Goal: Check status: Check status

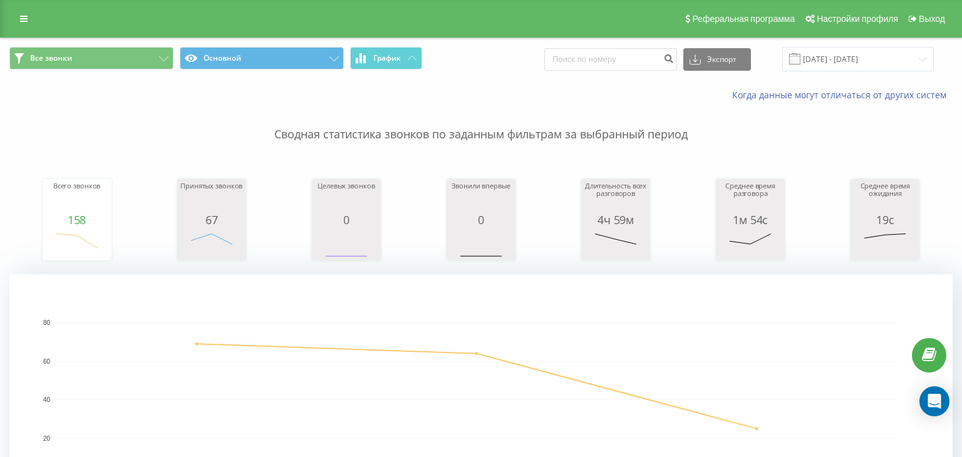
click at [868, 59] on input "[DATE] - [DATE]" at bounding box center [858, 59] width 152 height 24
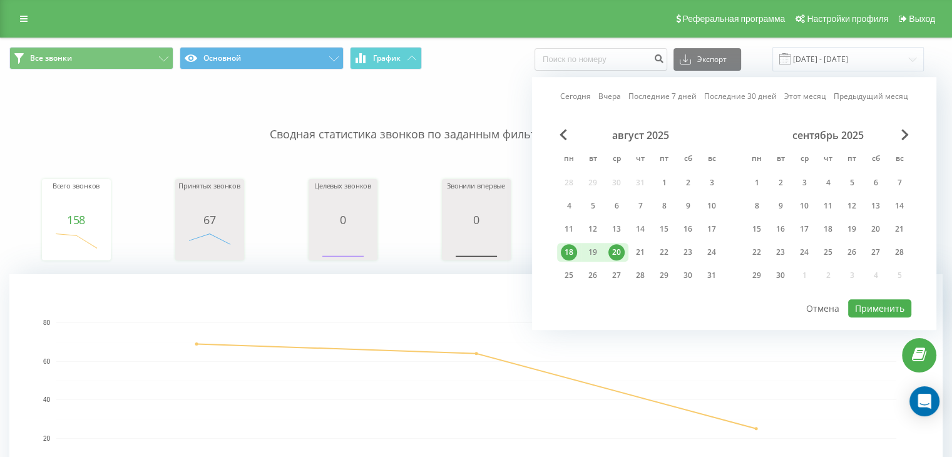
click at [611, 249] on div "20" at bounding box center [617, 252] width 16 height 16
click at [872, 300] on button "Применить" at bounding box center [879, 308] width 63 height 18
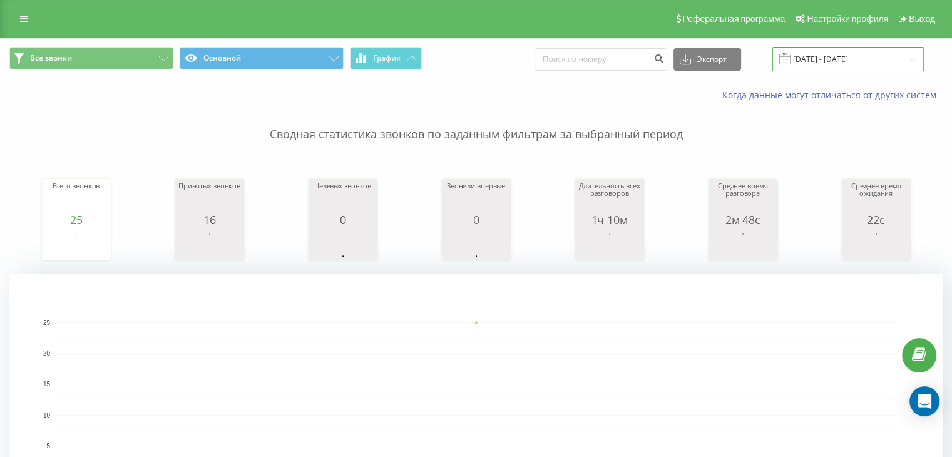
click at [883, 68] on input "[DATE] - [DATE]" at bounding box center [849, 59] width 152 height 24
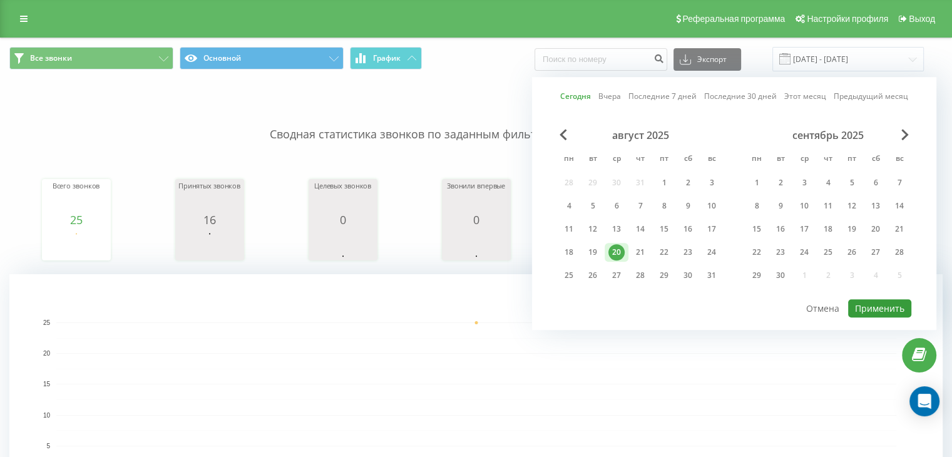
click at [893, 300] on button "Применить" at bounding box center [879, 308] width 63 height 18
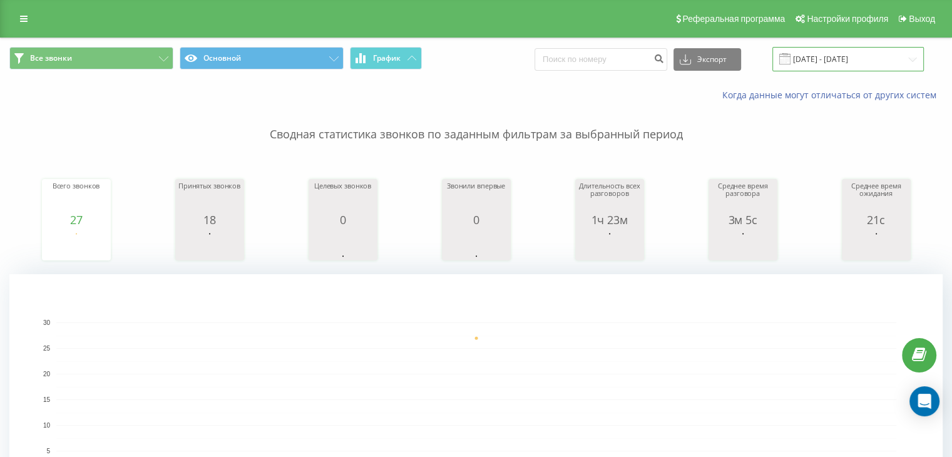
click at [846, 55] on input "[DATE] - [DATE]" at bounding box center [849, 59] width 152 height 24
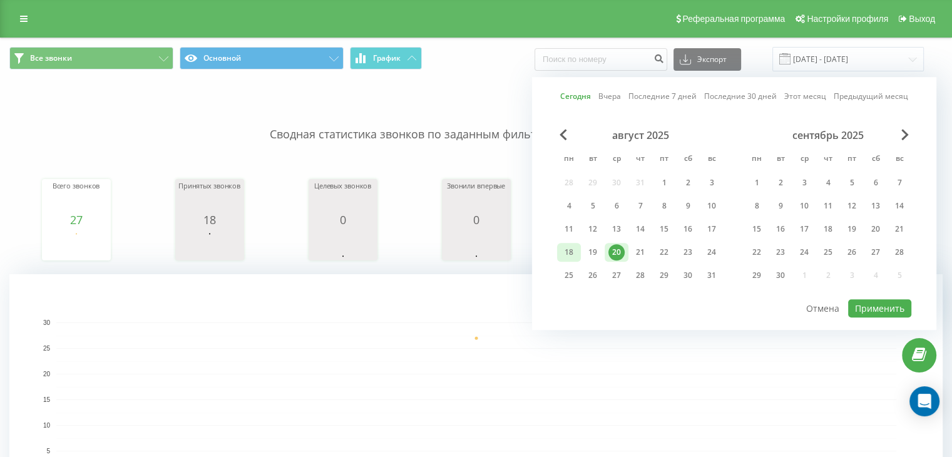
click at [574, 249] on div "18" at bounding box center [569, 252] width 16 height 16
click at [614, 254] on div "20" at bounding box center [617, 252] width 16 height 16
click at [877, 305] on button "Применить" at bounding box center [879, 308] width 63 height 18
type input "[DATE] - [DATE]"
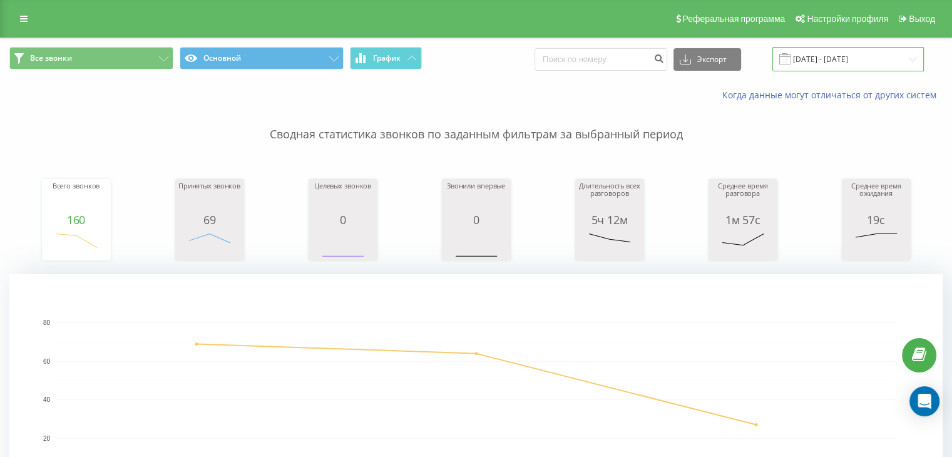
click at [845, 59] on input "[DATE] - [DATE]" at bounding box center [849, 59] width 152 height 24
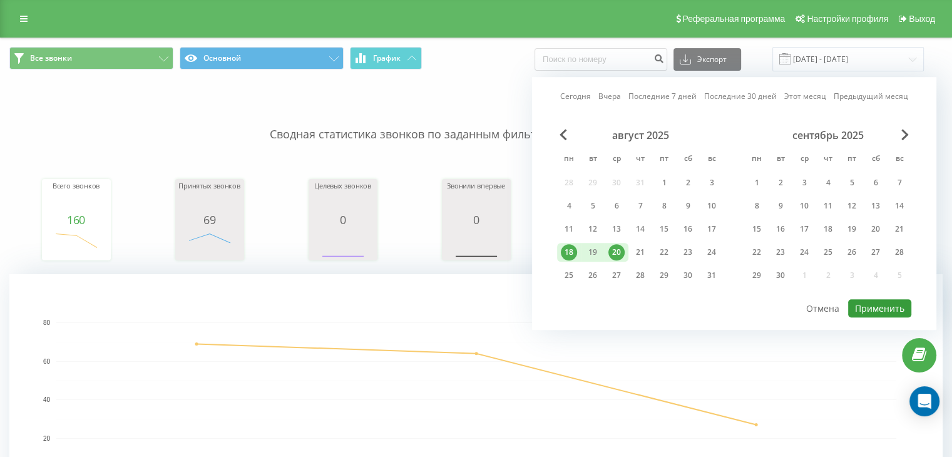
click at [888, 301] on button "Применить" at bounding box center [879, 308] width 63 height 18
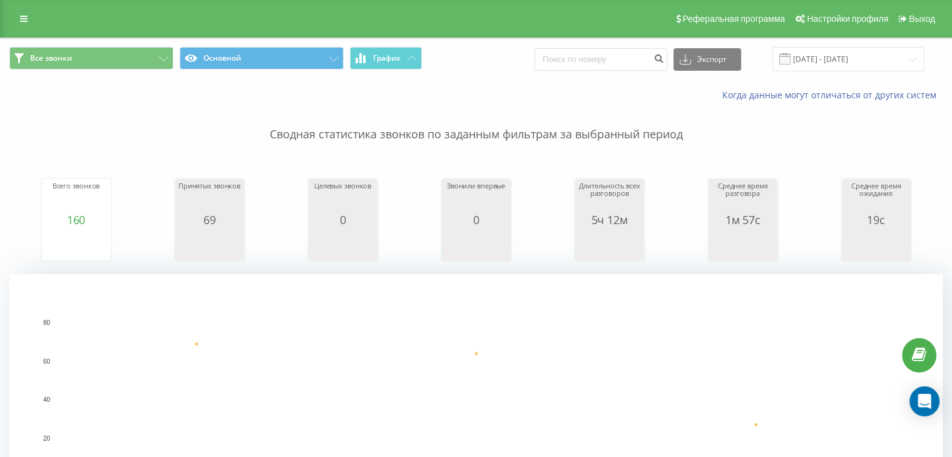
click at [616, 205] on div "Длительность всех разговоров" at bounding box center [610, 197] width 63 height 31
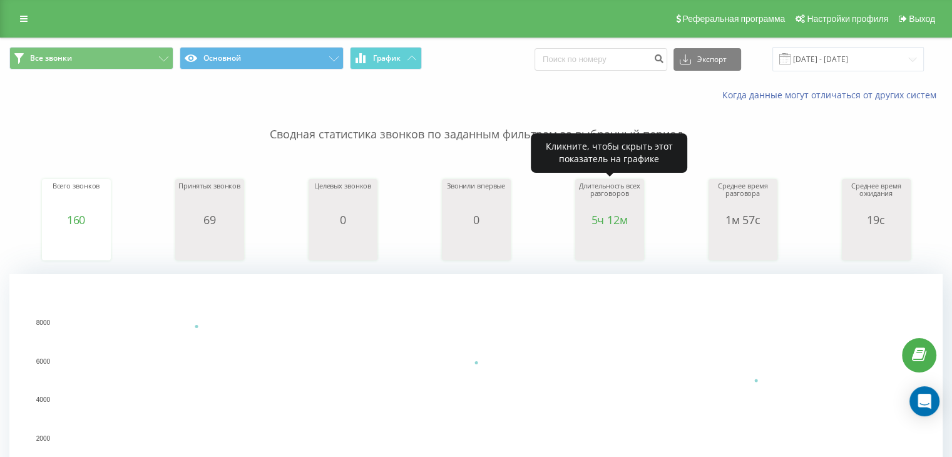
click at [601, 223] on div "5ч 12м" at bounding box center [610, 219] width 63 height 13
click at [599, 188] on div "Длительность всех разговоров" at bounding box center [610, 197] width 63 height 31
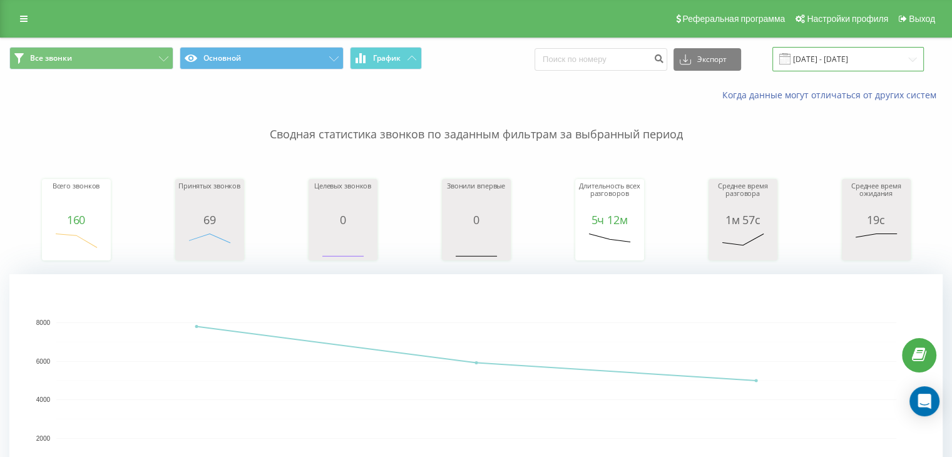
click at [888, 61] on input "[DATE] - [DATE]" at bounding box center [849, 59] width 152 height 24
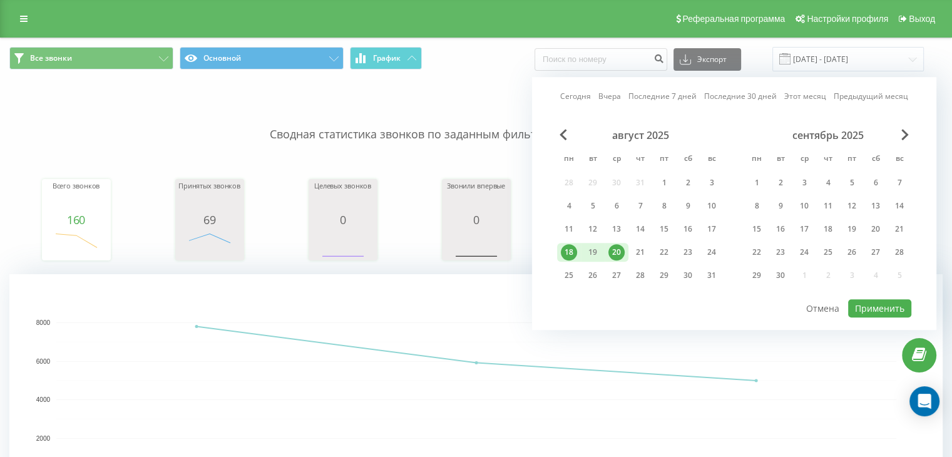
click at [366, 118] on p "Сводная статистика звонков по заданным фильтрам за выбранный период" at bounding box center [476, 121] width 934 height 41
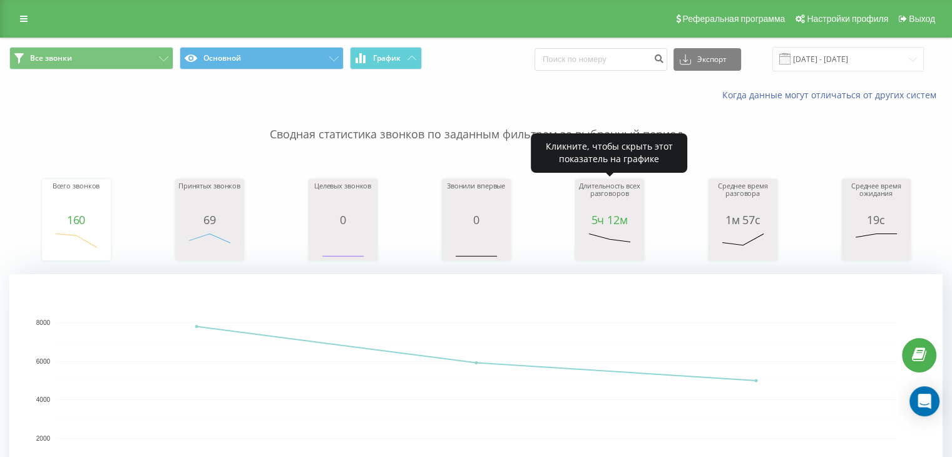
click at [626, 199] on div "Длительность всех разговоров" at bounding box center [610, 197] width 63 height 31
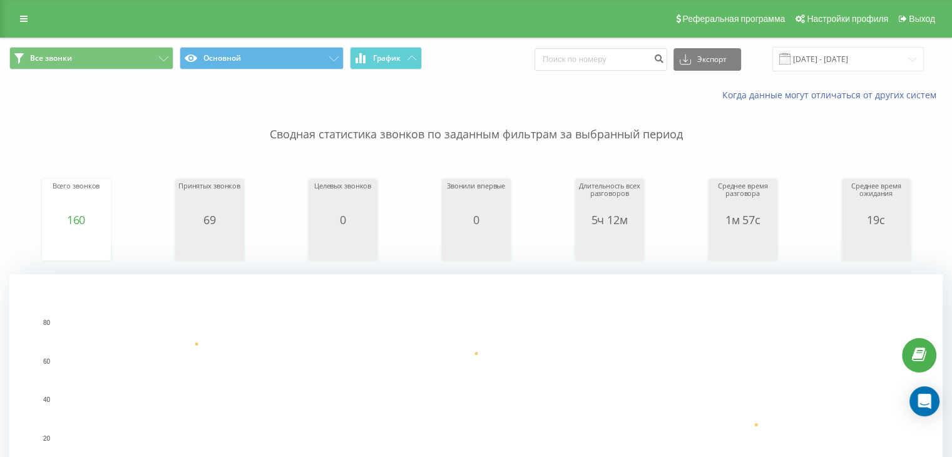
click at [632, 190] on div "Длительность всех разговоров" at bounding box center [610, 197] width 63 height 31
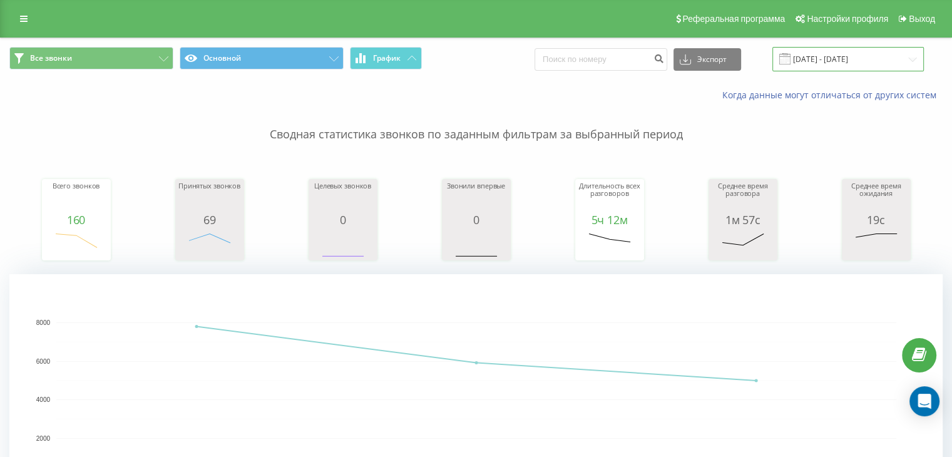
click at [912, 58] on input "[DATE] - [DATE]" at bounding box center [849, 59] width 152 height 24
click at [768, 381] on rect "A chart." at bounding box center [476, 399] width 840 height 155
click at [903, 68] on input "[DATE] - [DATE]" at bounding box center [849, 59] width 152 height 24
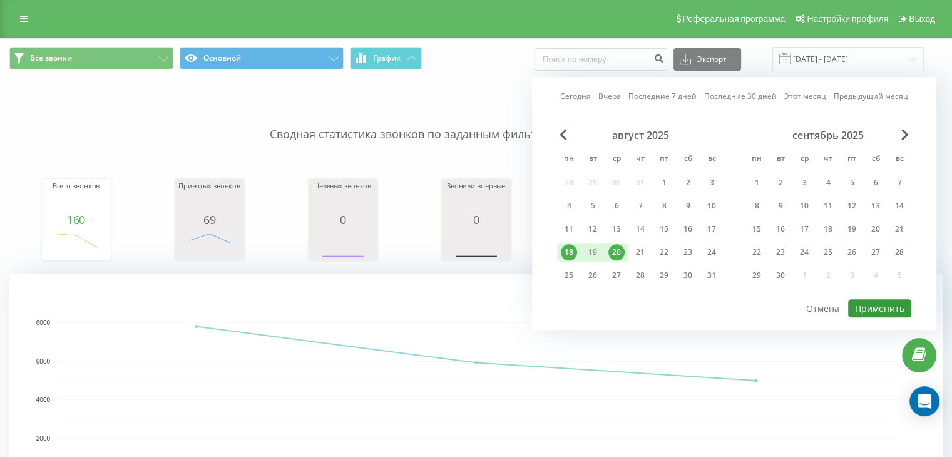
click at [875, 302] on button "Применить" at bounding box center [879, 308] width 63 height 18
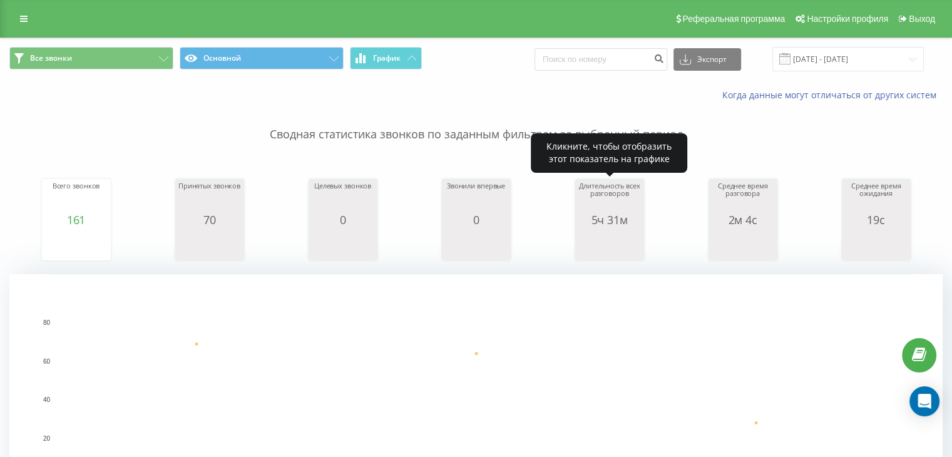
click at [615, 210] on div "Длительность всех разговоров" at bounding box center [610, 197] width 63 height 31
